Goal: Transaction & Acquisition: Purchase product/service

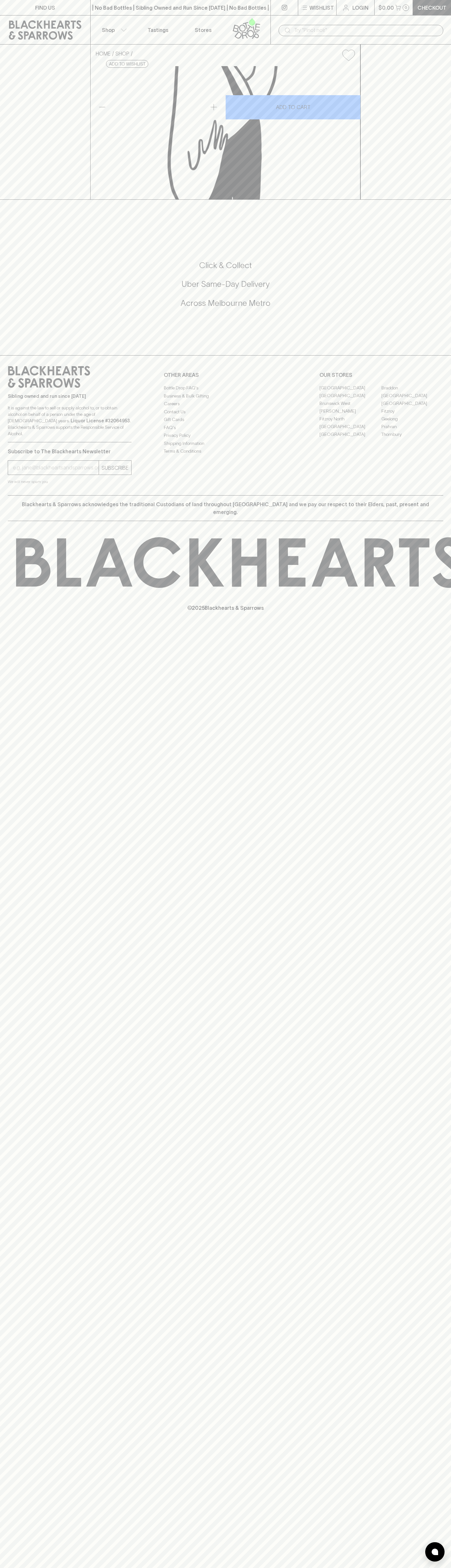
click at [315, 7] on p "Wishlist" at bounding box center [322, 8] width 25 height 8
click at [359, 1568] on html "FIND US | No Bad Bottles | Sibling Owned and Run Since 2006 | No Bad Bottles | …" at bounding box center [225, 784] width 451 height 1568
click at [20, 844] on div at bounding box center [225, 784] width 451 height 1568
